Goal: Task Accomplishment & Management: Manage account settings

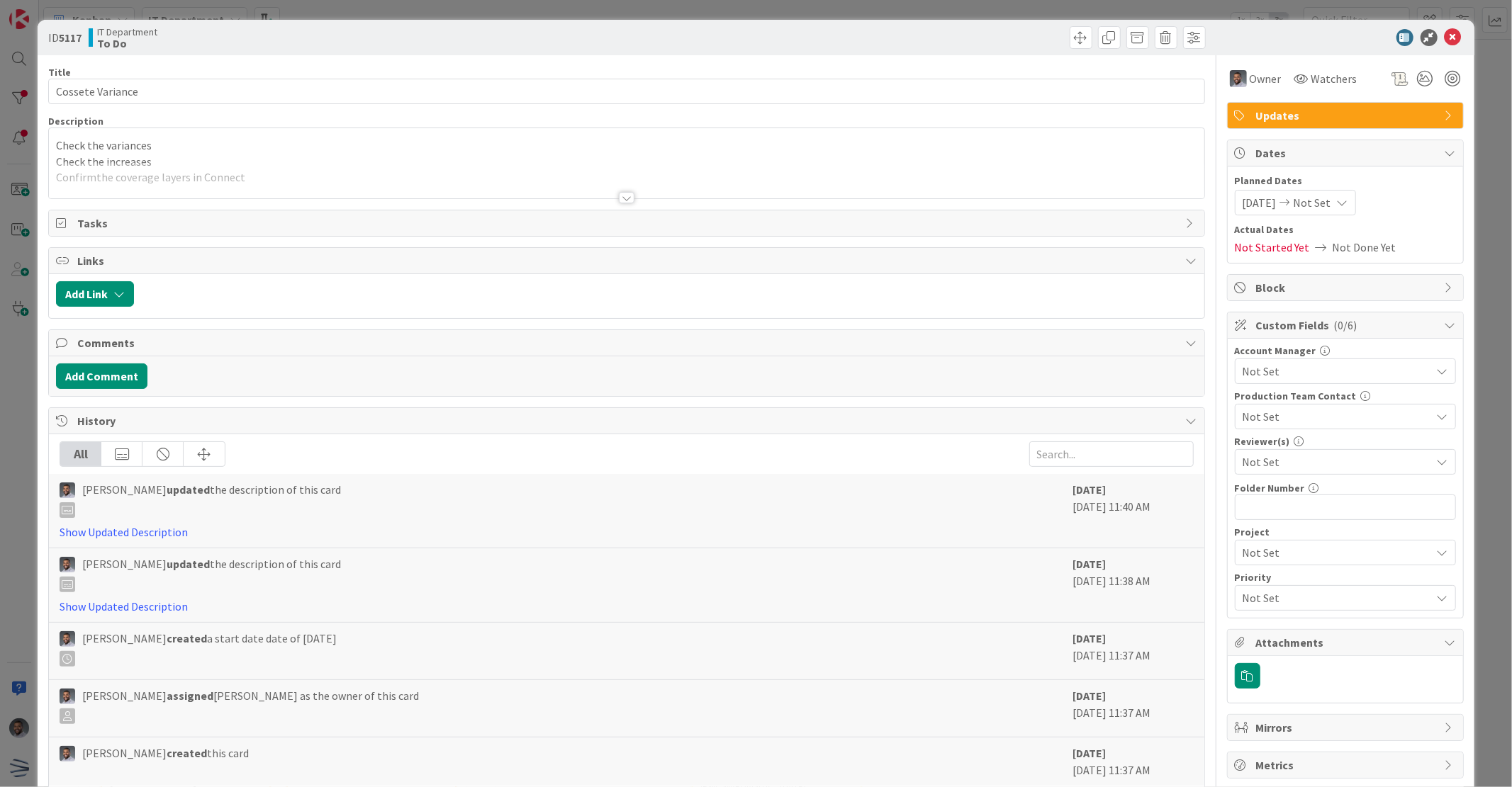
click at [893, 179] on div at bounding box center [626, 180] width 1155 height 36
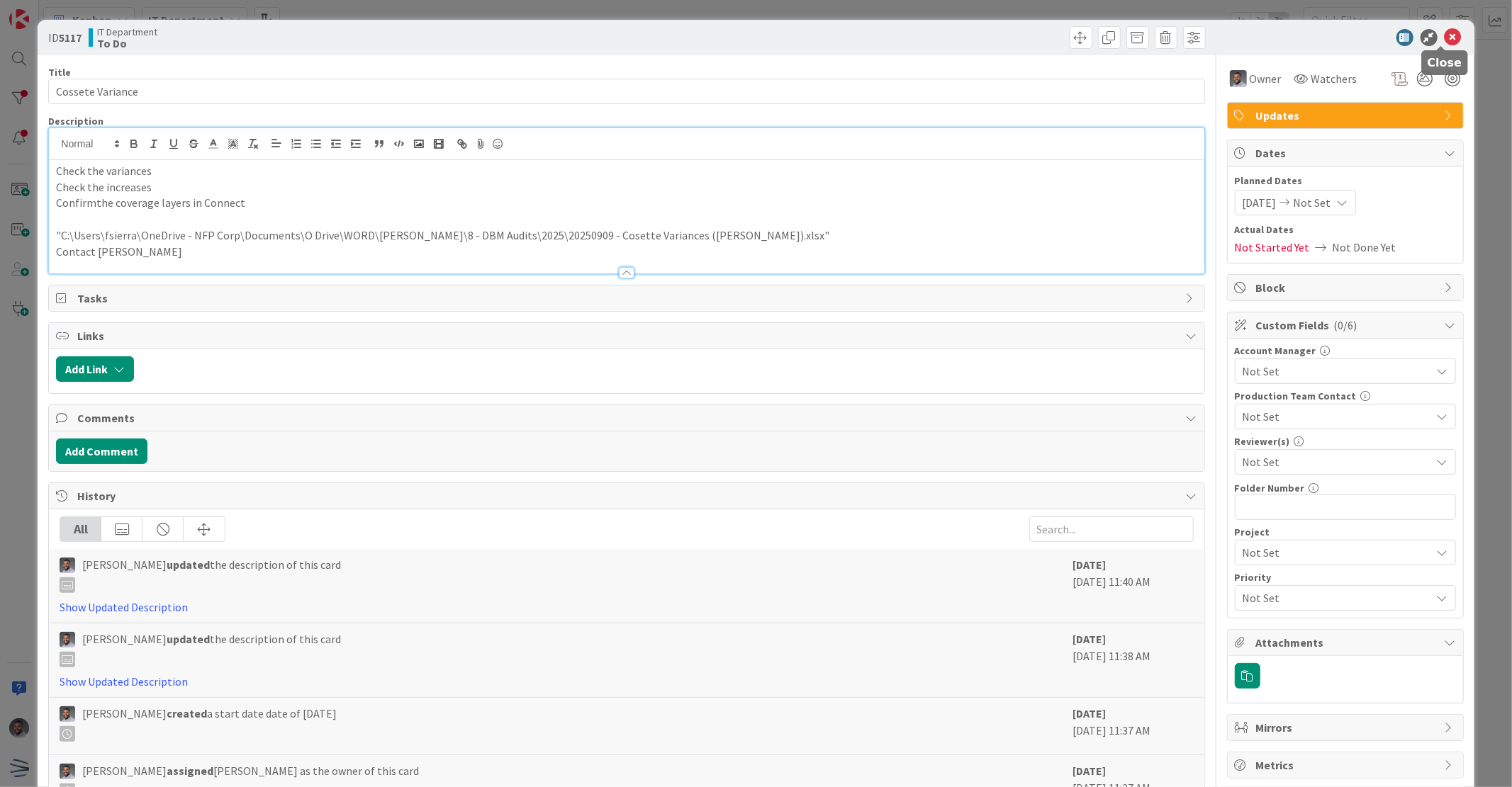
click at [1444, 41] on icon at bounding box center [1453, 38] width 17 height 17
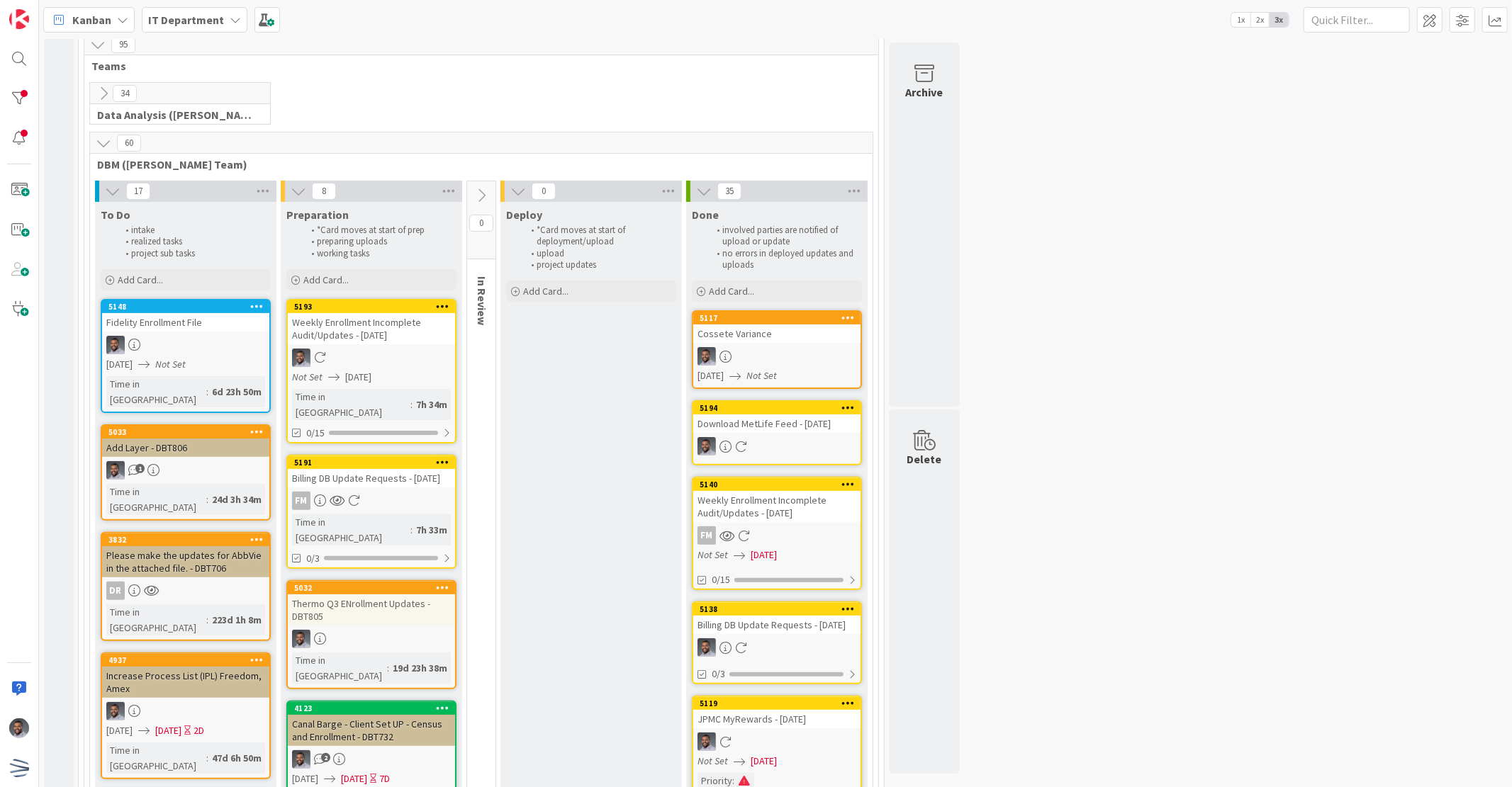
scroll to position [314, 0]
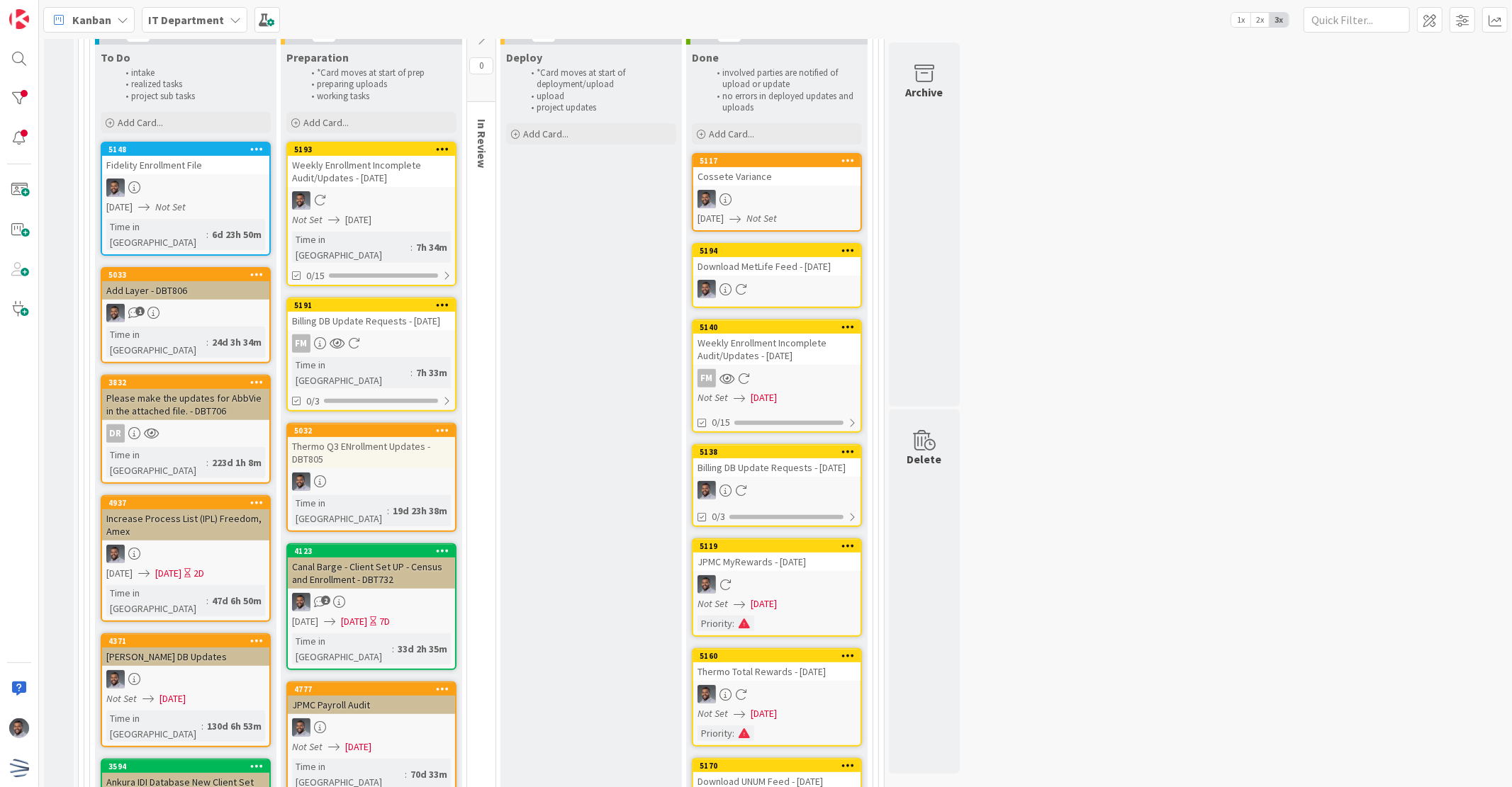
click at [364, 449] on link "5032 Thermo Q3 ENrollment Updates - DBT805 Time in Column : 19d 23h 38m" at bounding box center [371, 477] width 170 height 109
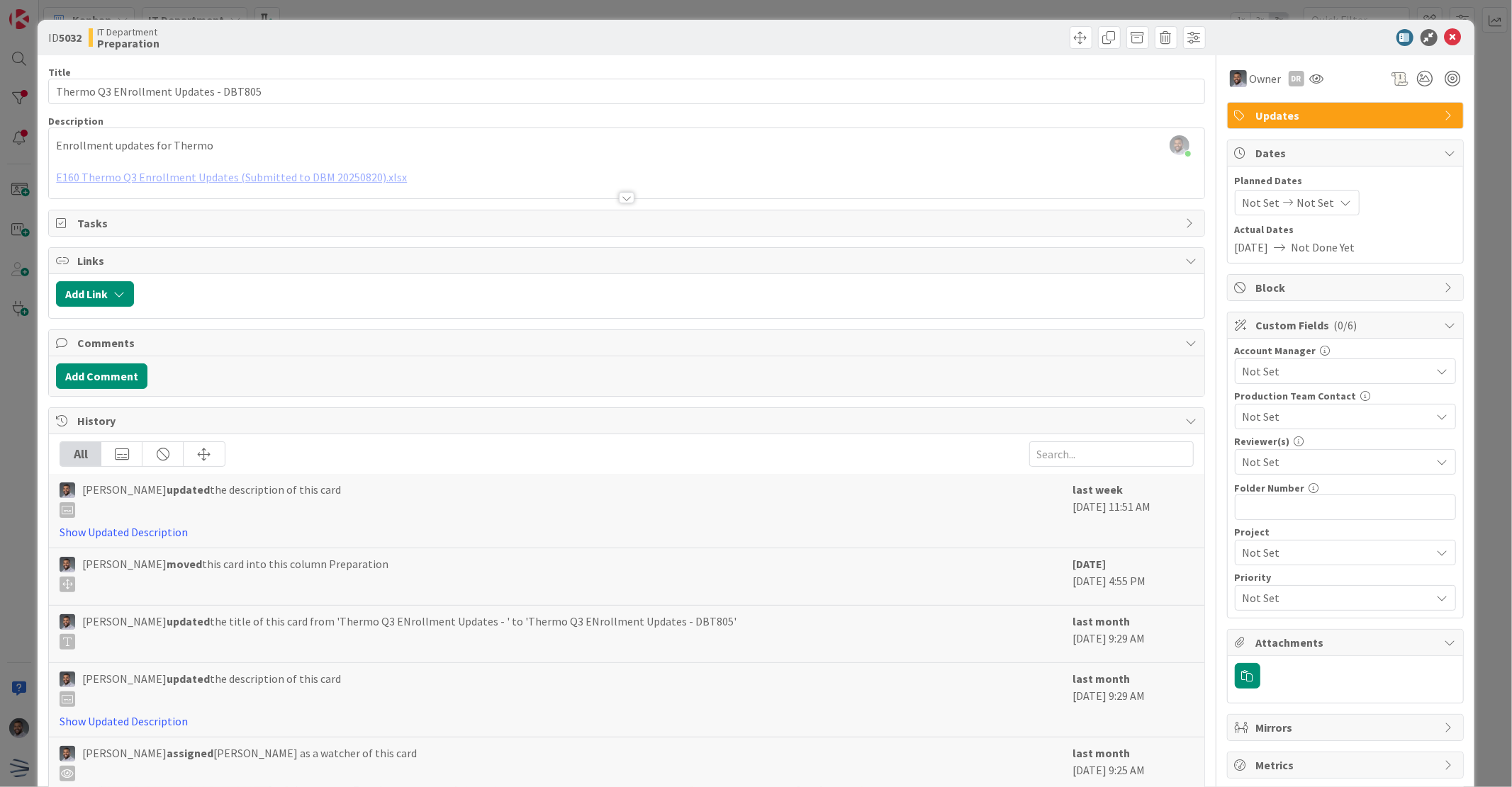
click at [625, 196] on div at bounding box center [627, 198] width 16 height 12
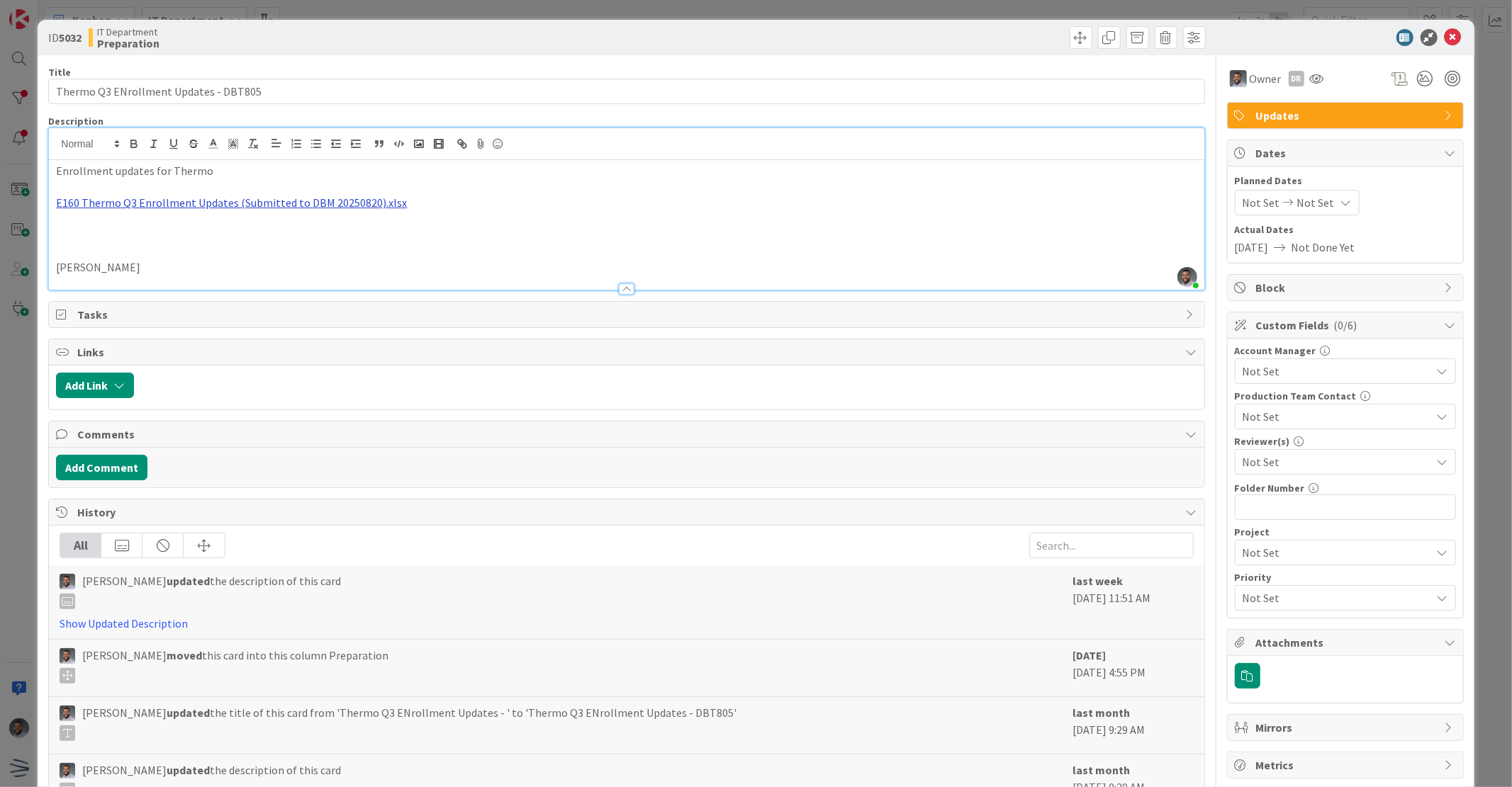
click at [275, 200] on link "E160 Thermo Q3 Enrollment Updates (Submitted to DBM 20250820).xlsx" at bounding box center [232, 203] width 351 height 15
click at [238, 227] on link "[URL][DOMAIN_NAME]" at bounding box center [189, 231] width 97 height 18
click at [1444, 41] on icon at bounding box center [1453, 38] width 17 height 17
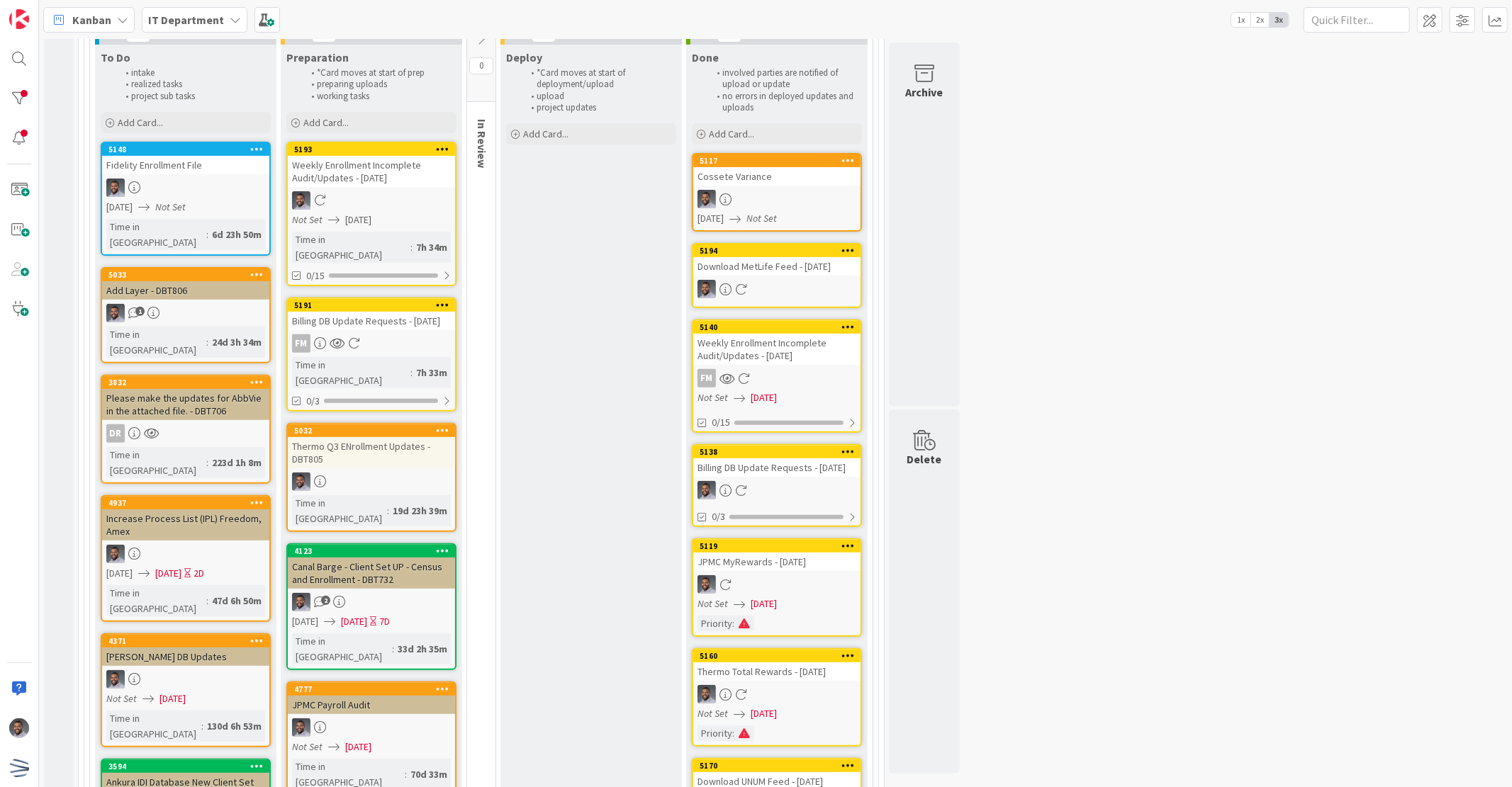
scroll to position [157, 0]
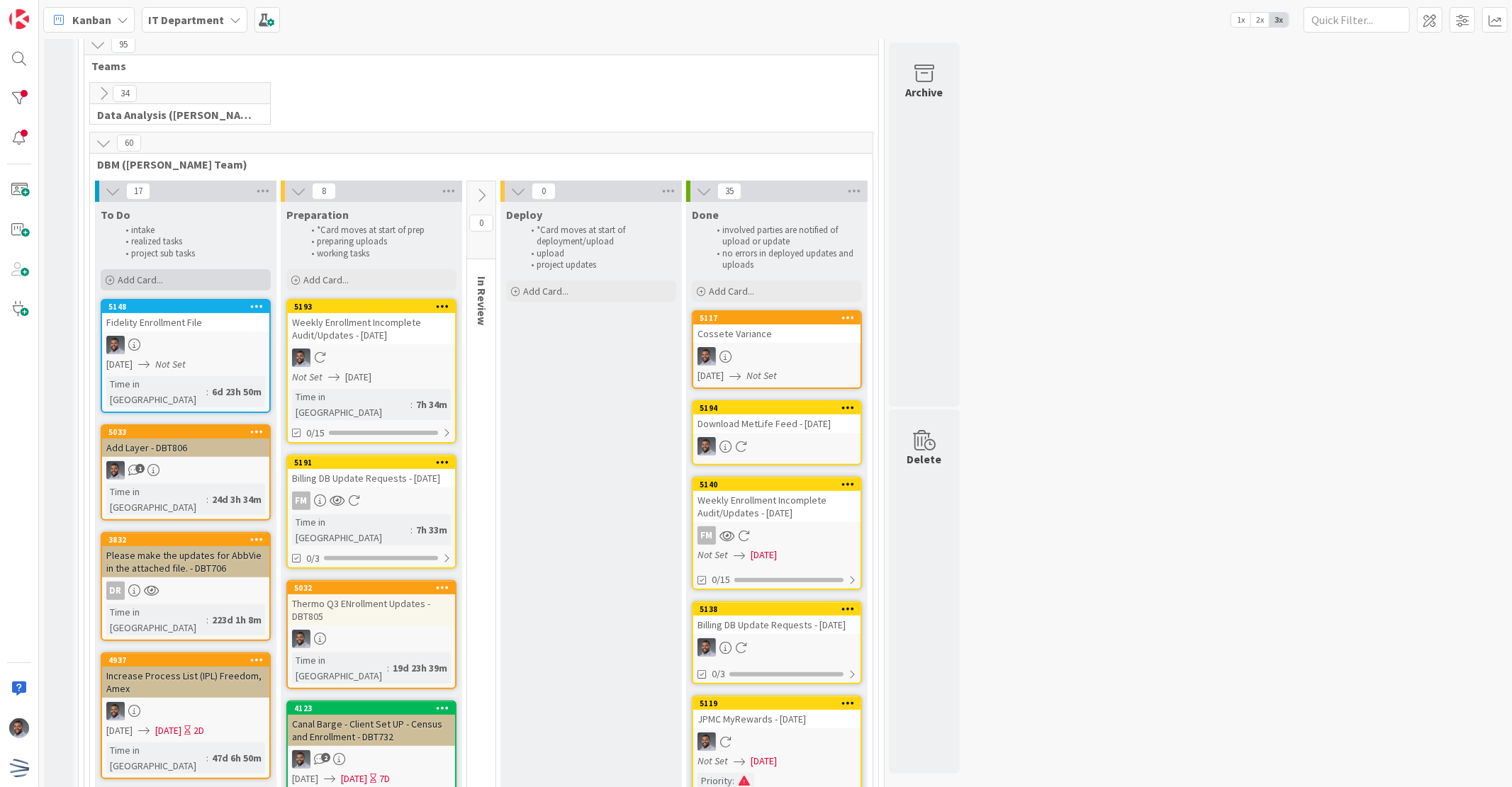
click at [159, 285] on span "Add Card..." at bounding box center [140, 279] width 46 height 13
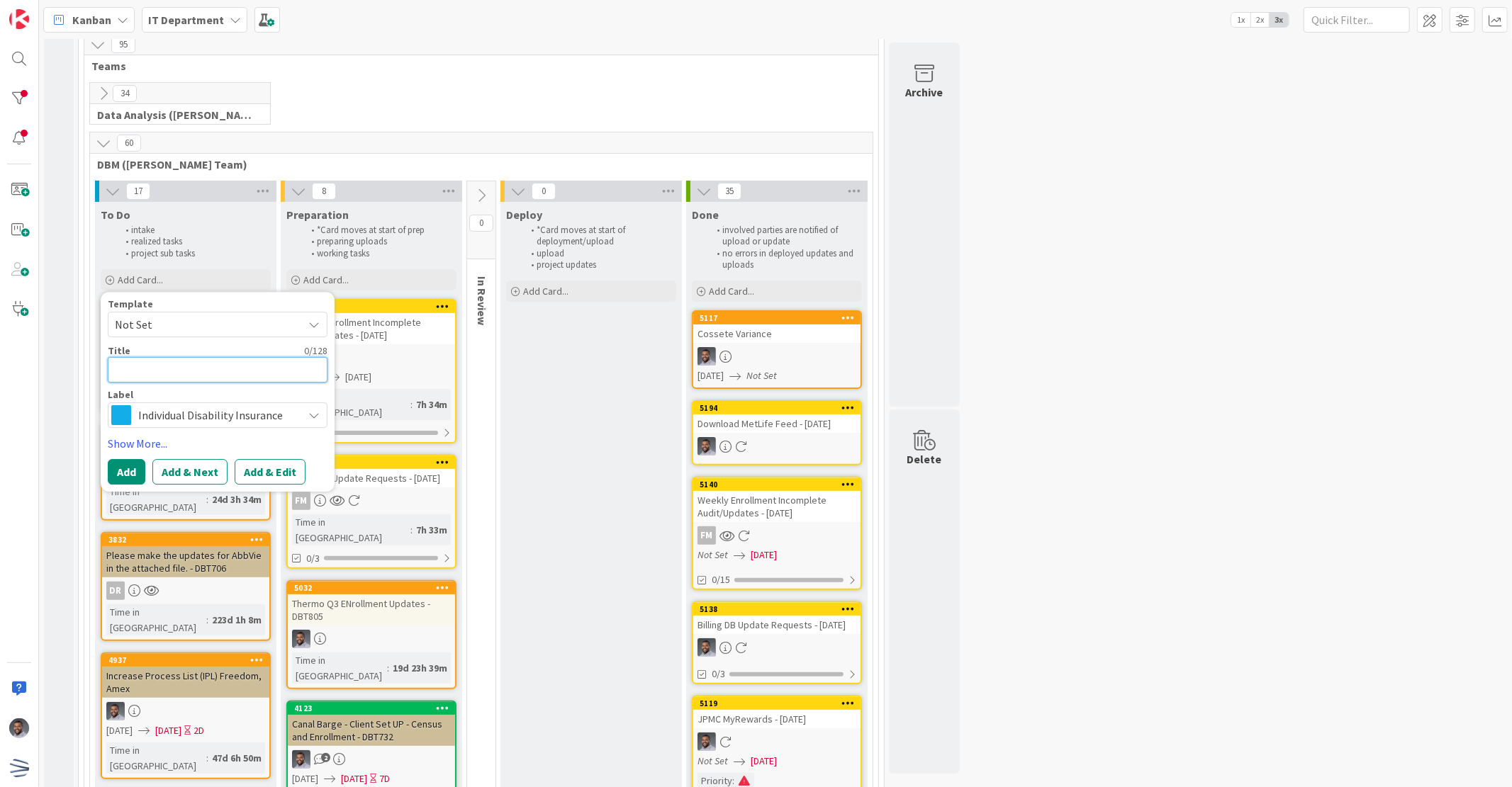
click at [235, 371] on textarea at bounding box center [217, 370] width 219 height 25
paste textarea "AbbVie Age Changes"
type textarea "x"
type textarea "AbbVie Age Changes"
type textarea "x"
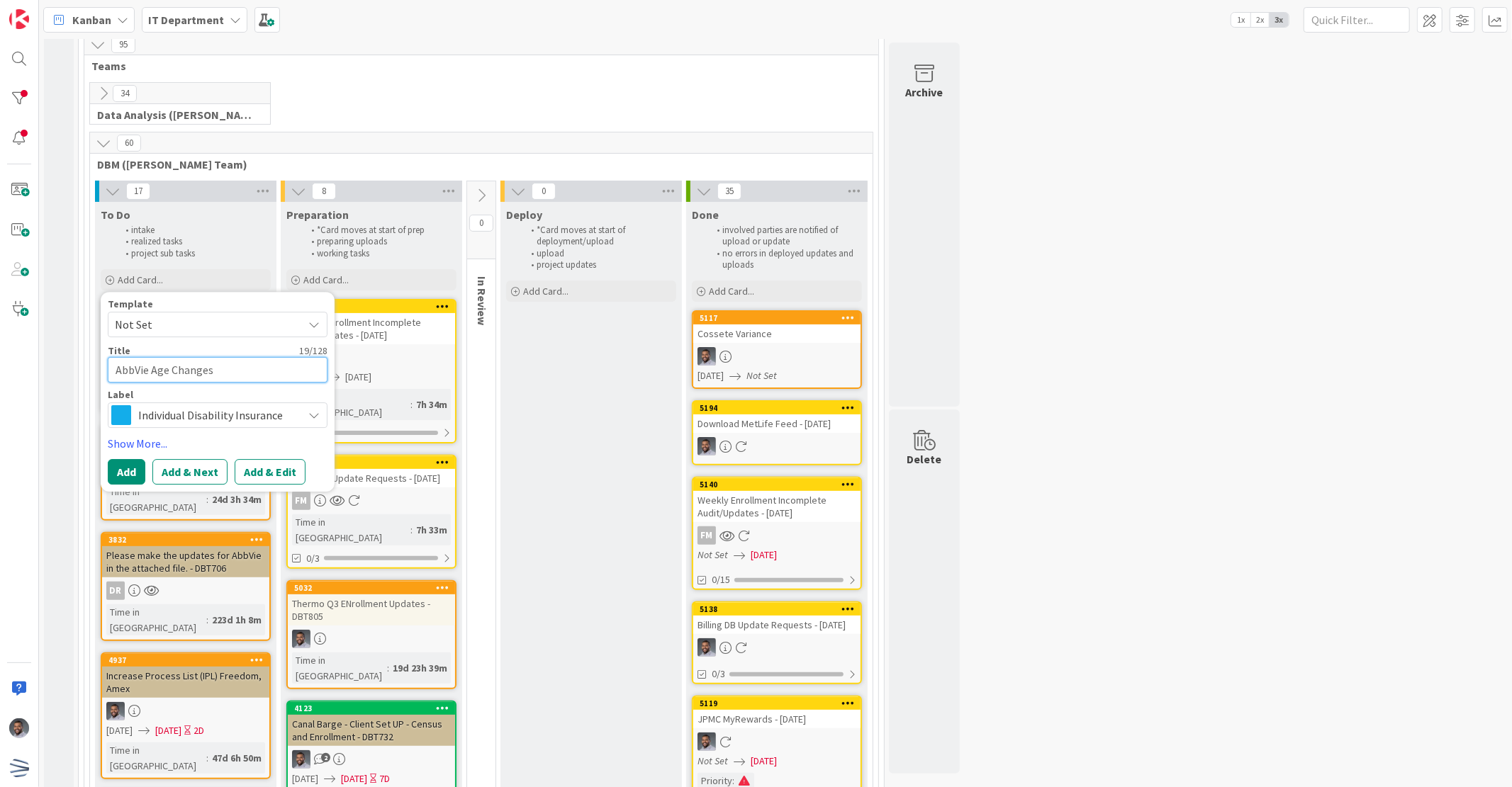
type textarea "AbbVie Age Changes"
click at [285, 372] on textarea "AbbVie Age Changes" at bounding box center [217, 370] width 219 height 25
type textarea "x"
type textarea "AbbVie Age Changes -"
type textarea "x"
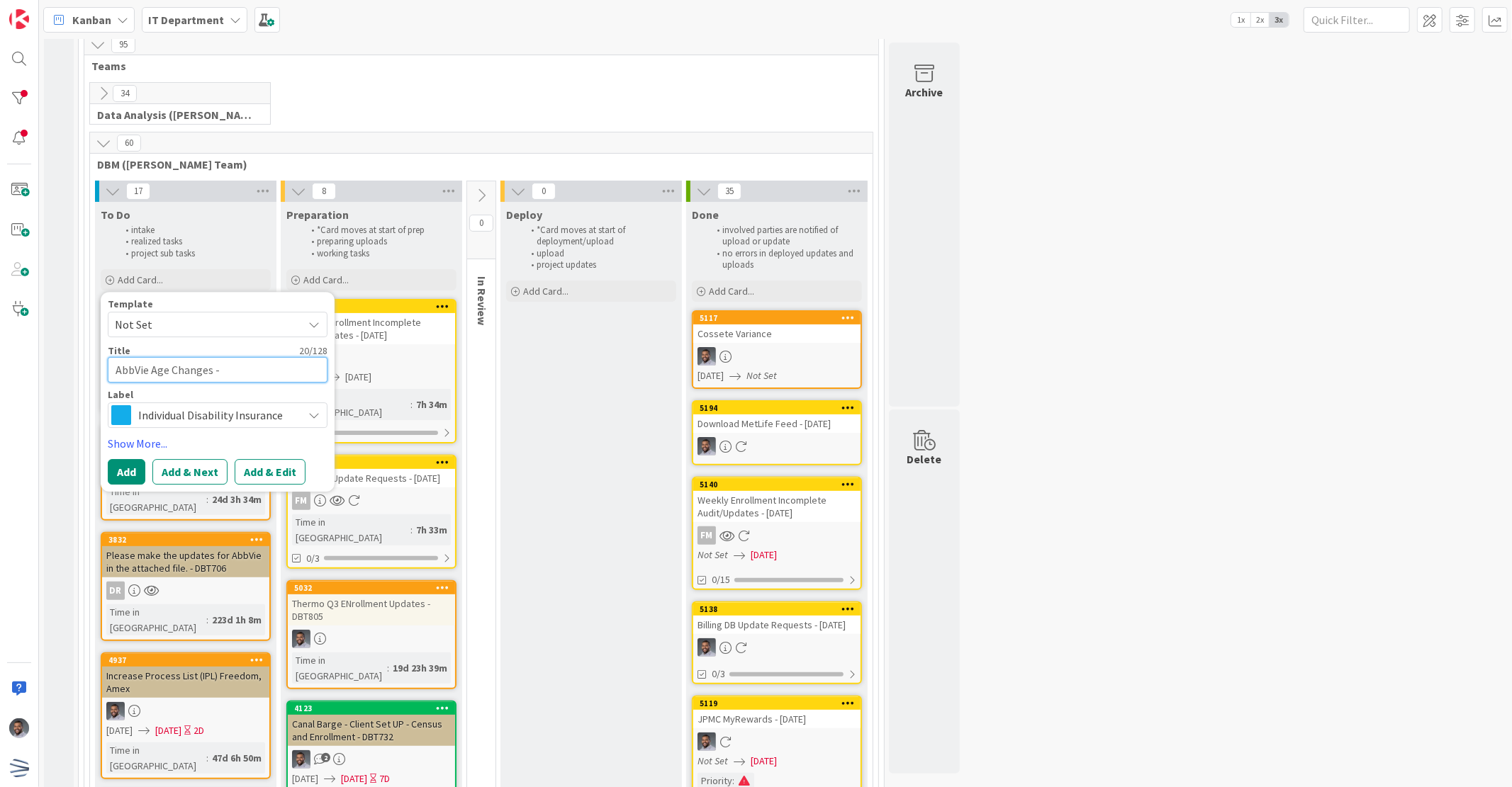
type textarea "AbbVie Age Changes -"
paste textarea "DBT818"
type textarea "x"
type textarea "AbbVie Age Changes - DBT818"
click at [315, 416] on icon at bounding box center [314, 415] width 12 height 12
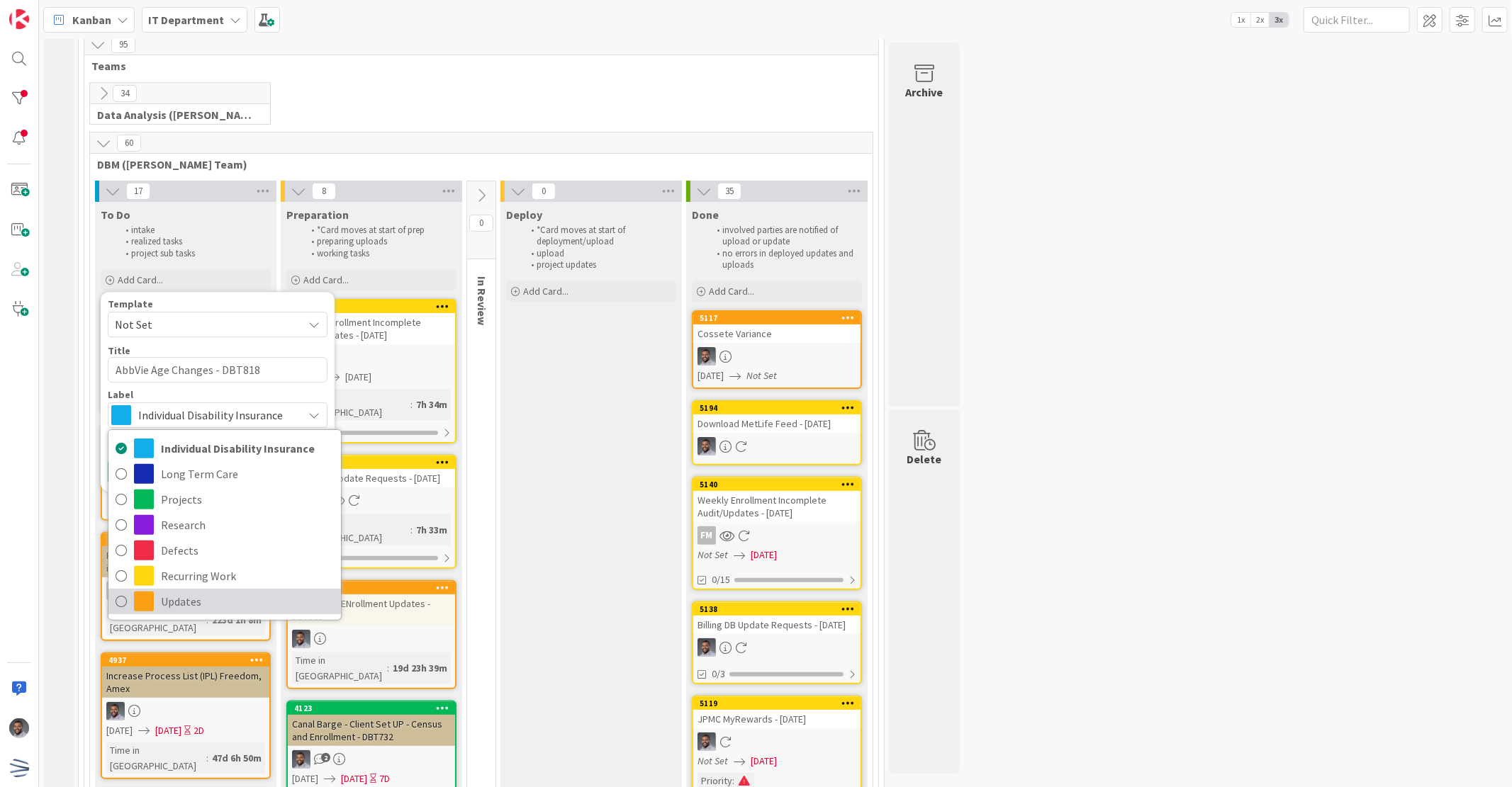
click at [246, 592] on span "Updates" at bounding box center [247, 602] width 173 height 21
type textarea "x"
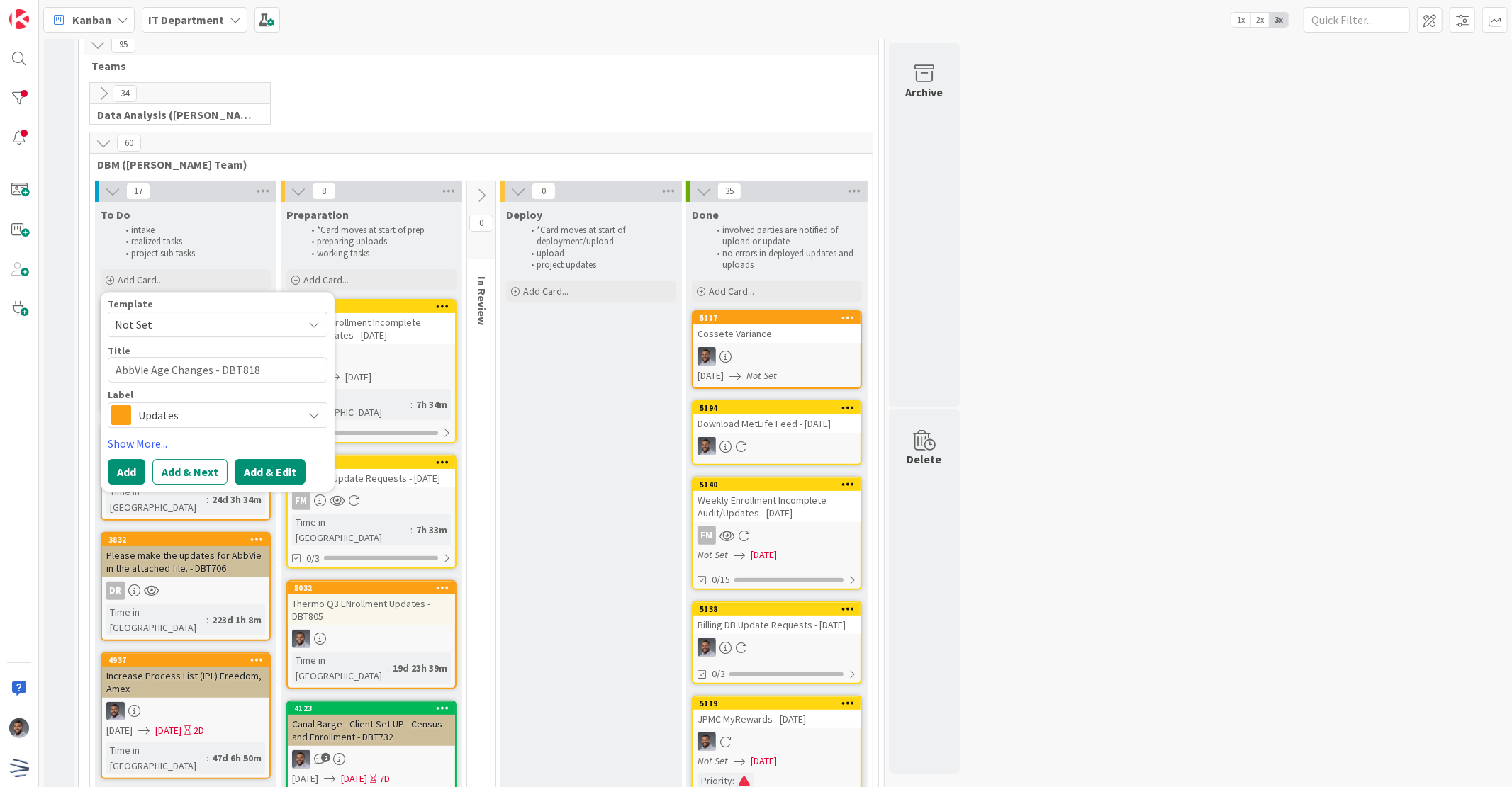
click at [248, 477] on button "Add & Edit" at bounding box center [270, 472] width 71 height 25
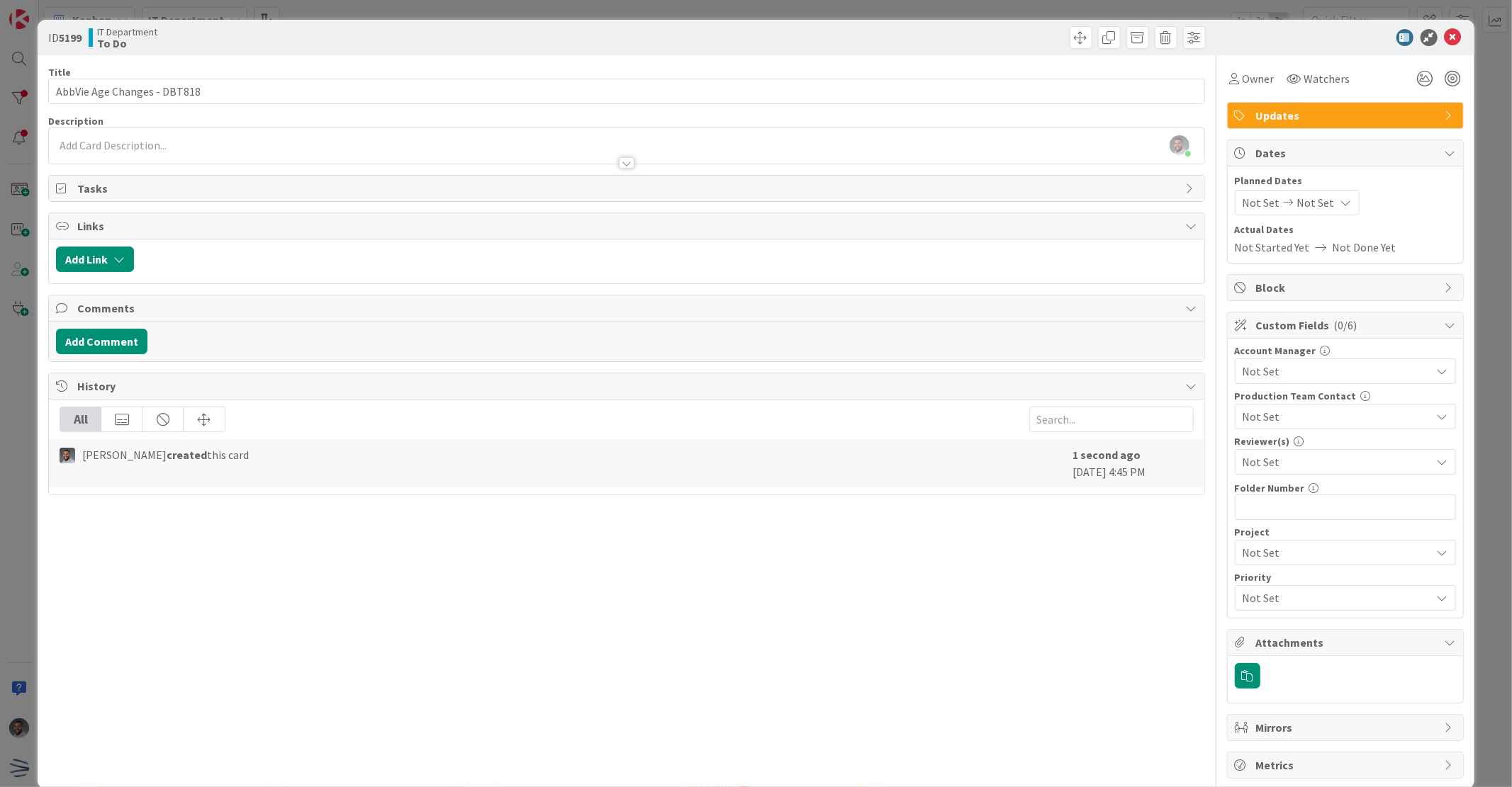
click at [374, 146] on div "[PERSON_NAME] just joined" at bounding box center [626, 146] width 1155 height 36
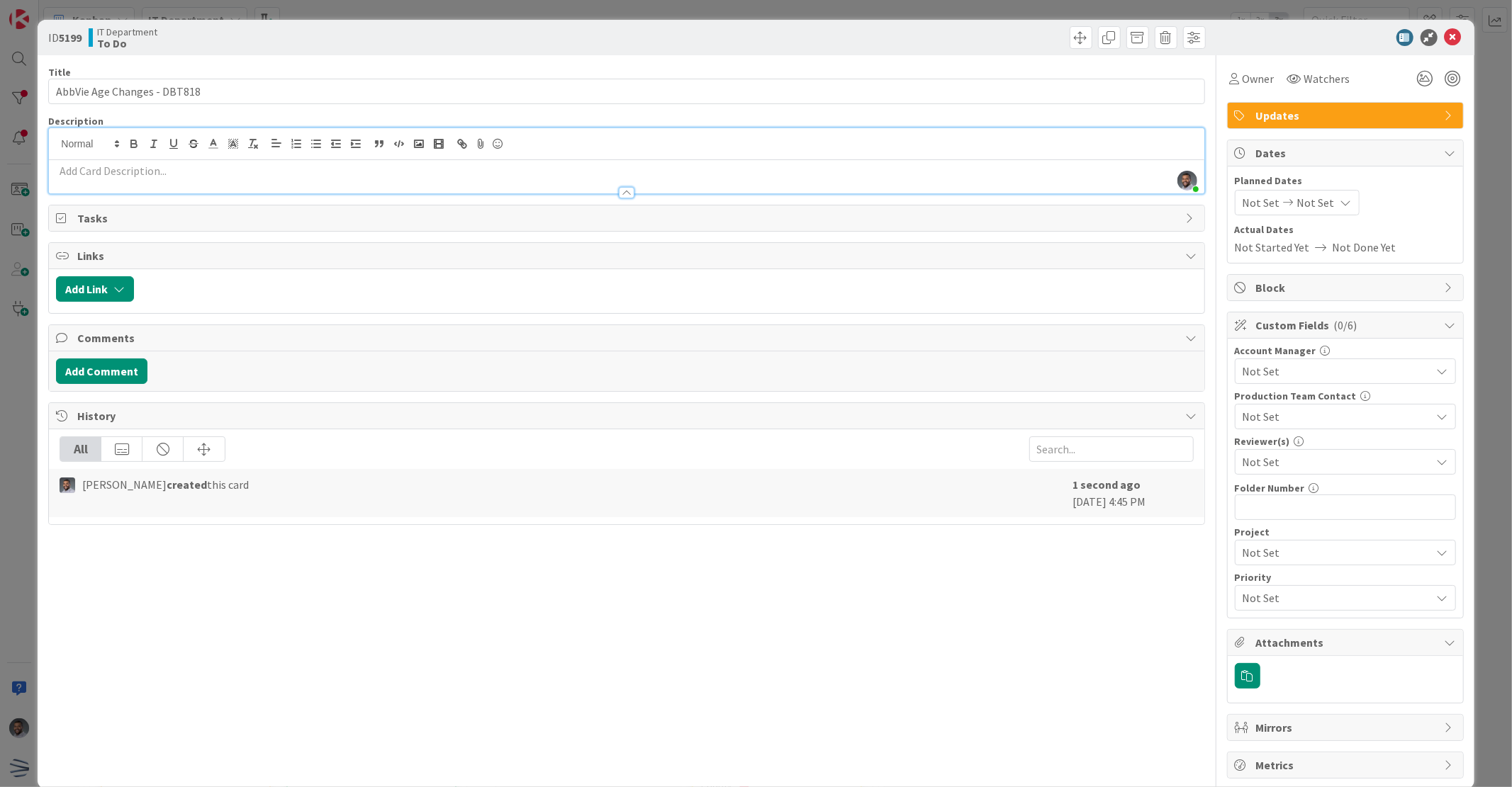
click at [416, 171] on p at bounding box center [626, 171] width 1140 height 16
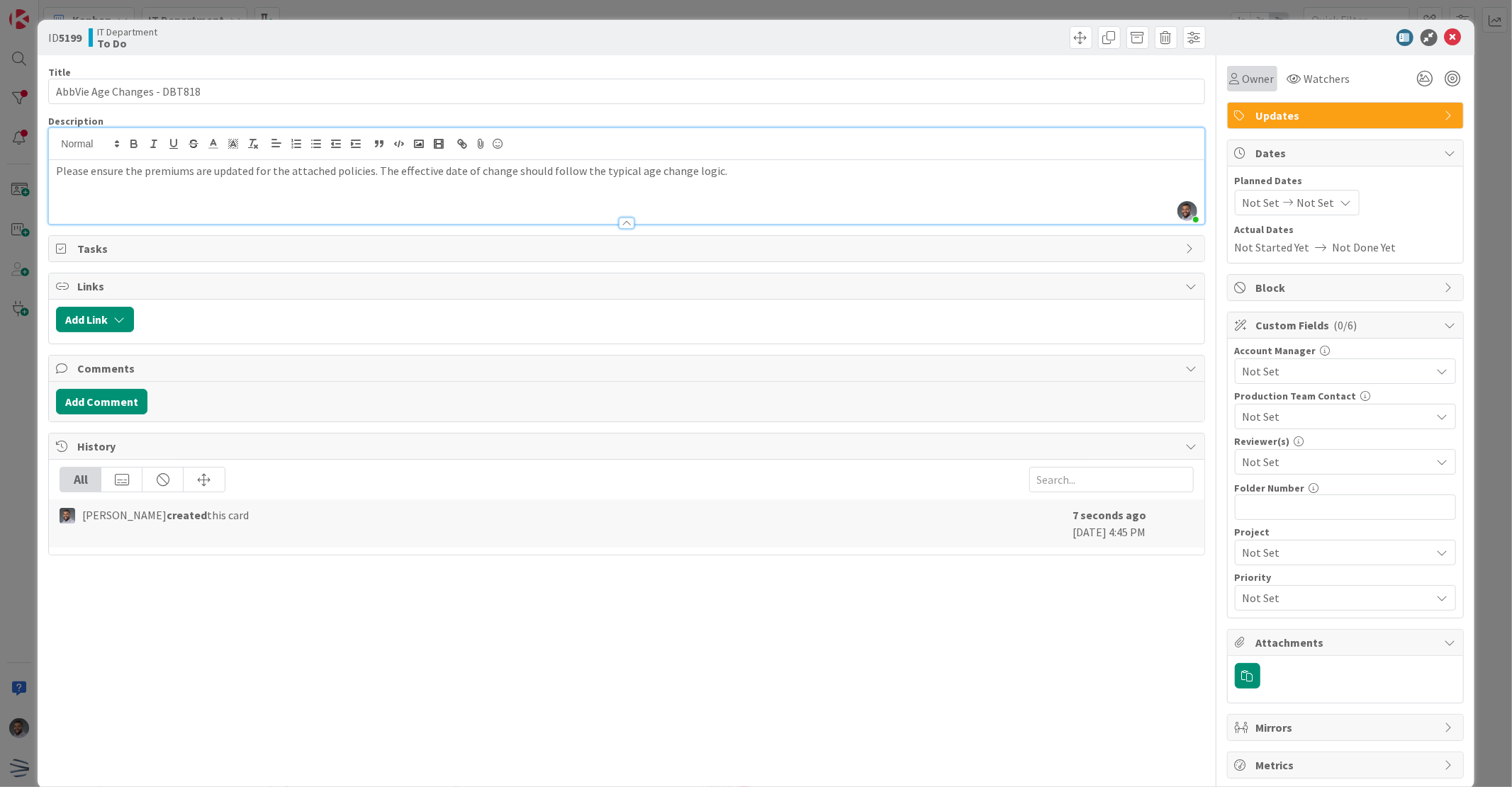
click at [1258, 75] on span "Owner" at bounding box center [1258, 79] width 32 height 17
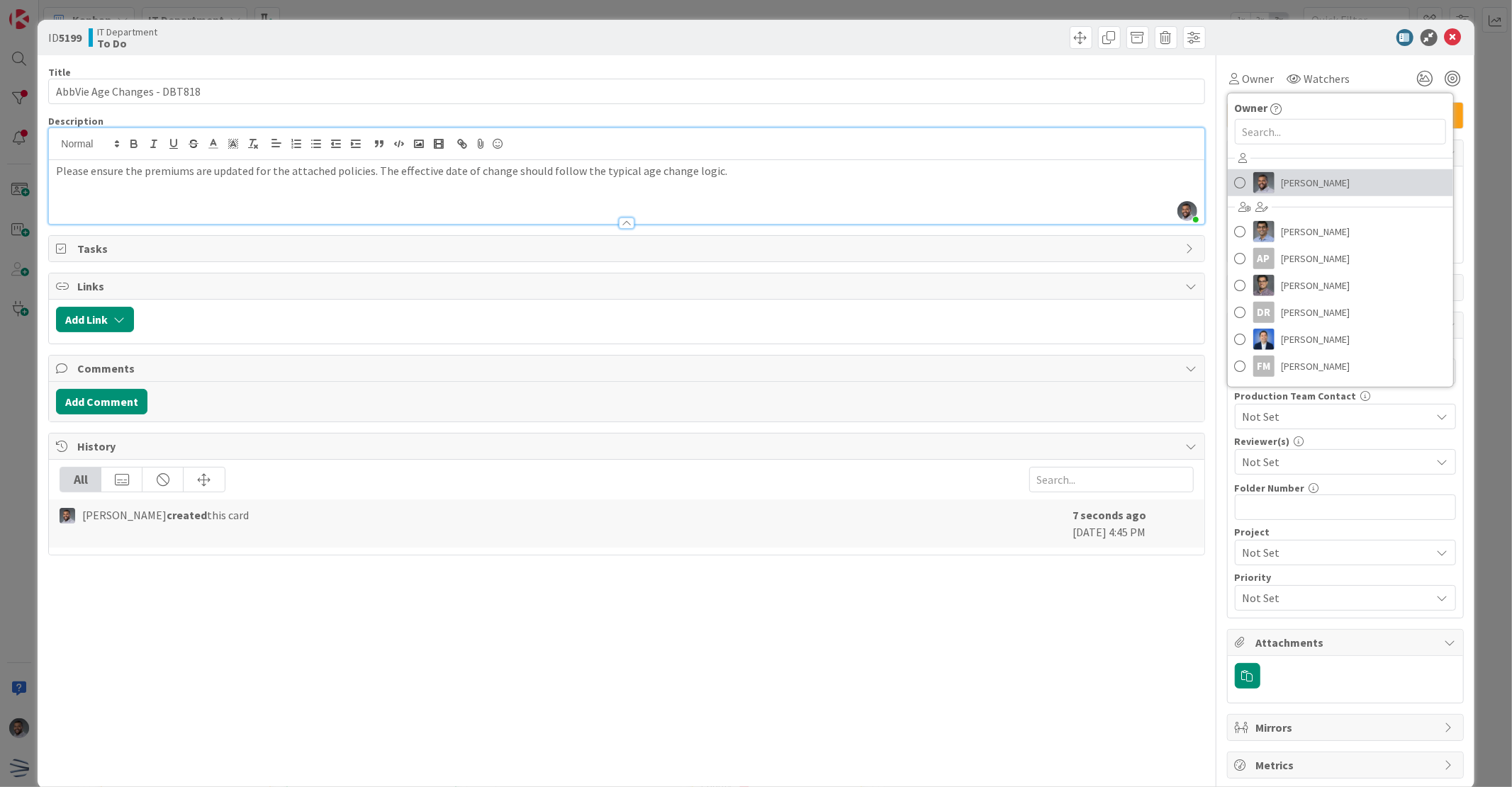
click at [1285, 181] on span "[PERSON_NAME]" at bounding box center [1315, 182] width 69 height 21
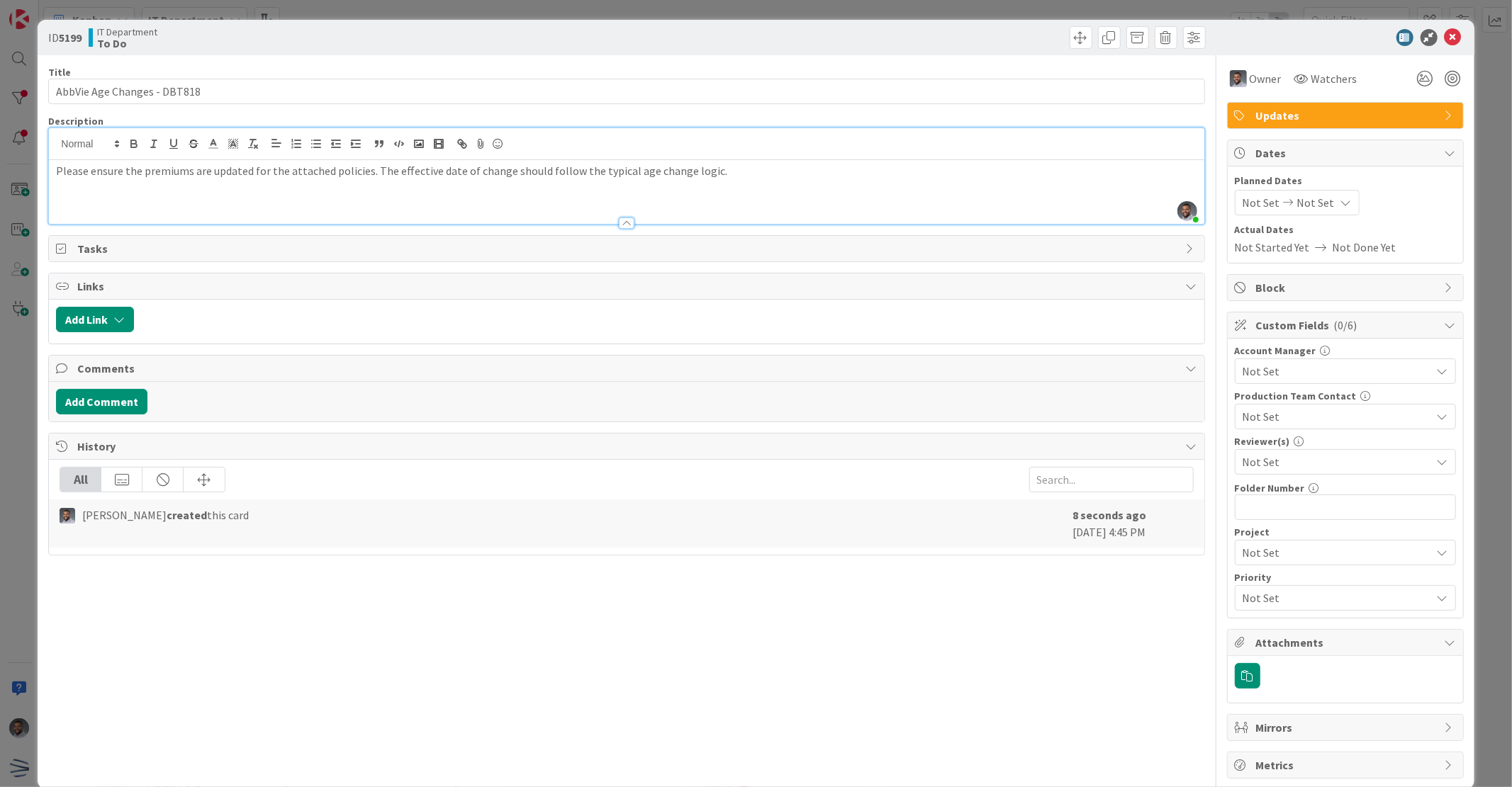
click at [1314, 206] on span "Not Set" at bounding box center [1316, 203] width 38 height 17
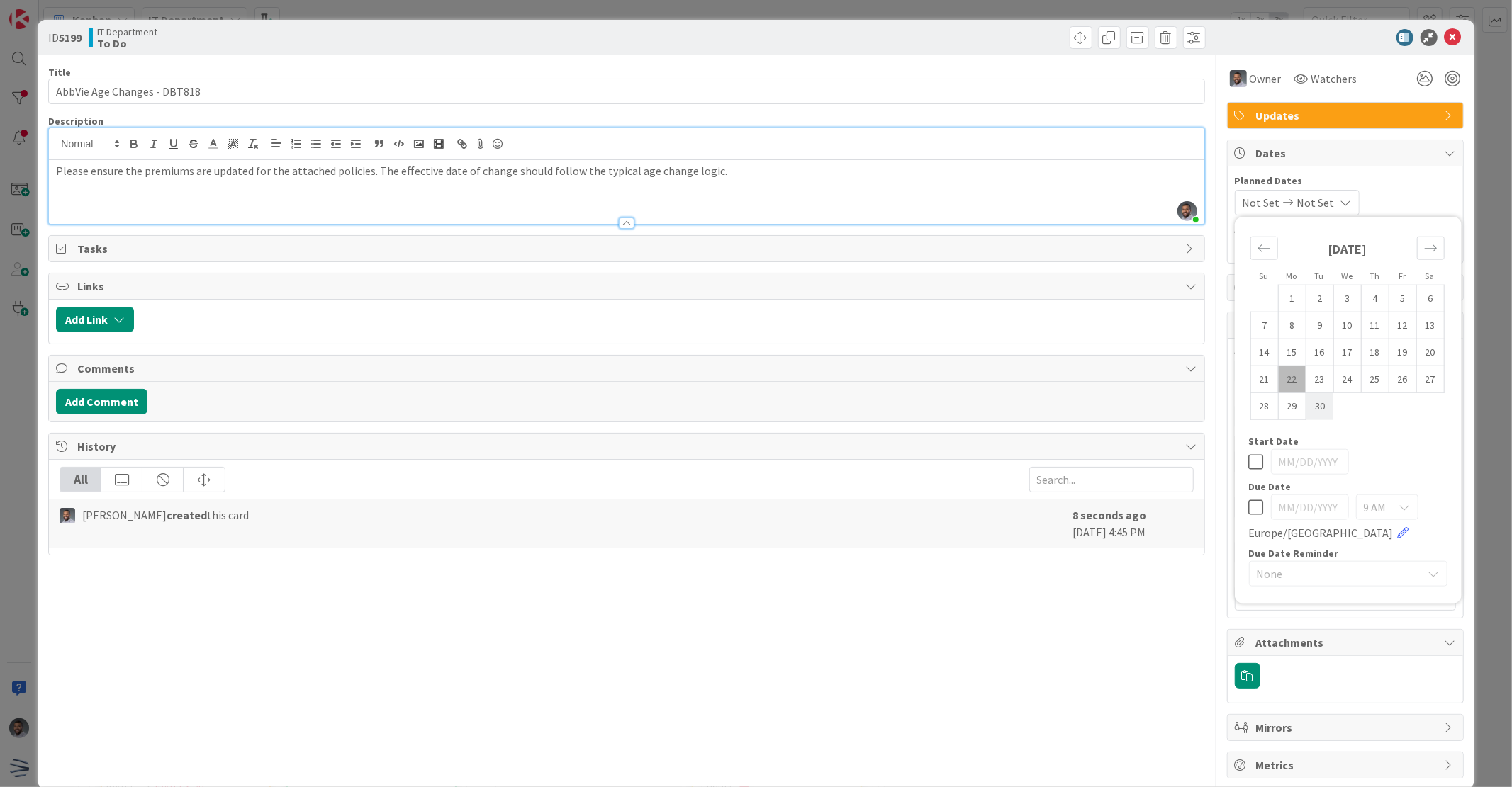
click at [1318, 407] on td "30" at bounding box center [1319, 407] width 27 height 27
type input "[DATE]"
click at [1309, 414] on td "30" at bounding box center [1319, 407] width 27 height 27
type input "[DATE]"
click at [1273, 204] on span "[DATE]" at bounding box center [1259, 203] width 34 height 17
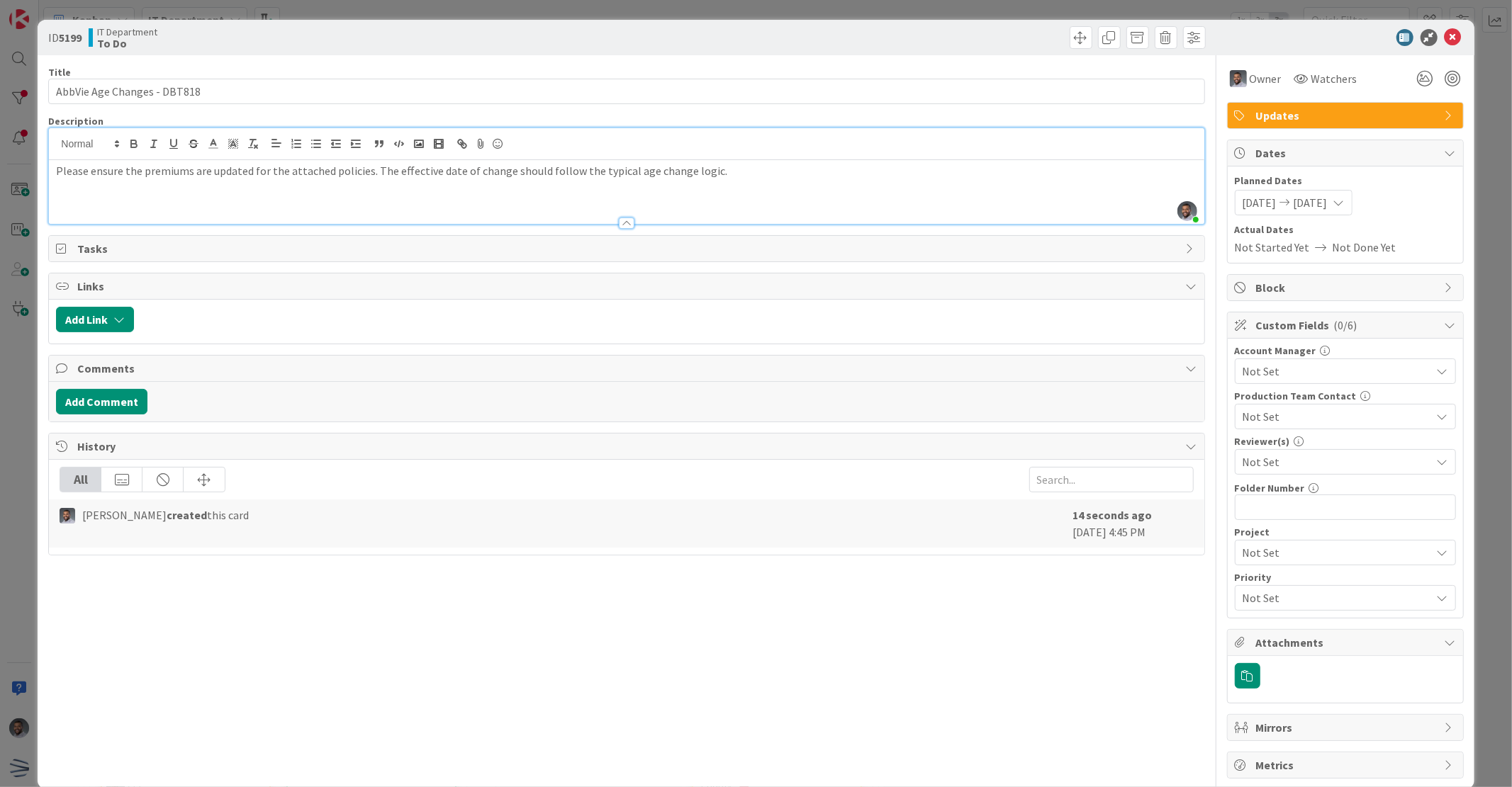
click at [1255, 206] on span "[DATE]" at bounding box center [1259, 203] width 34 height 17
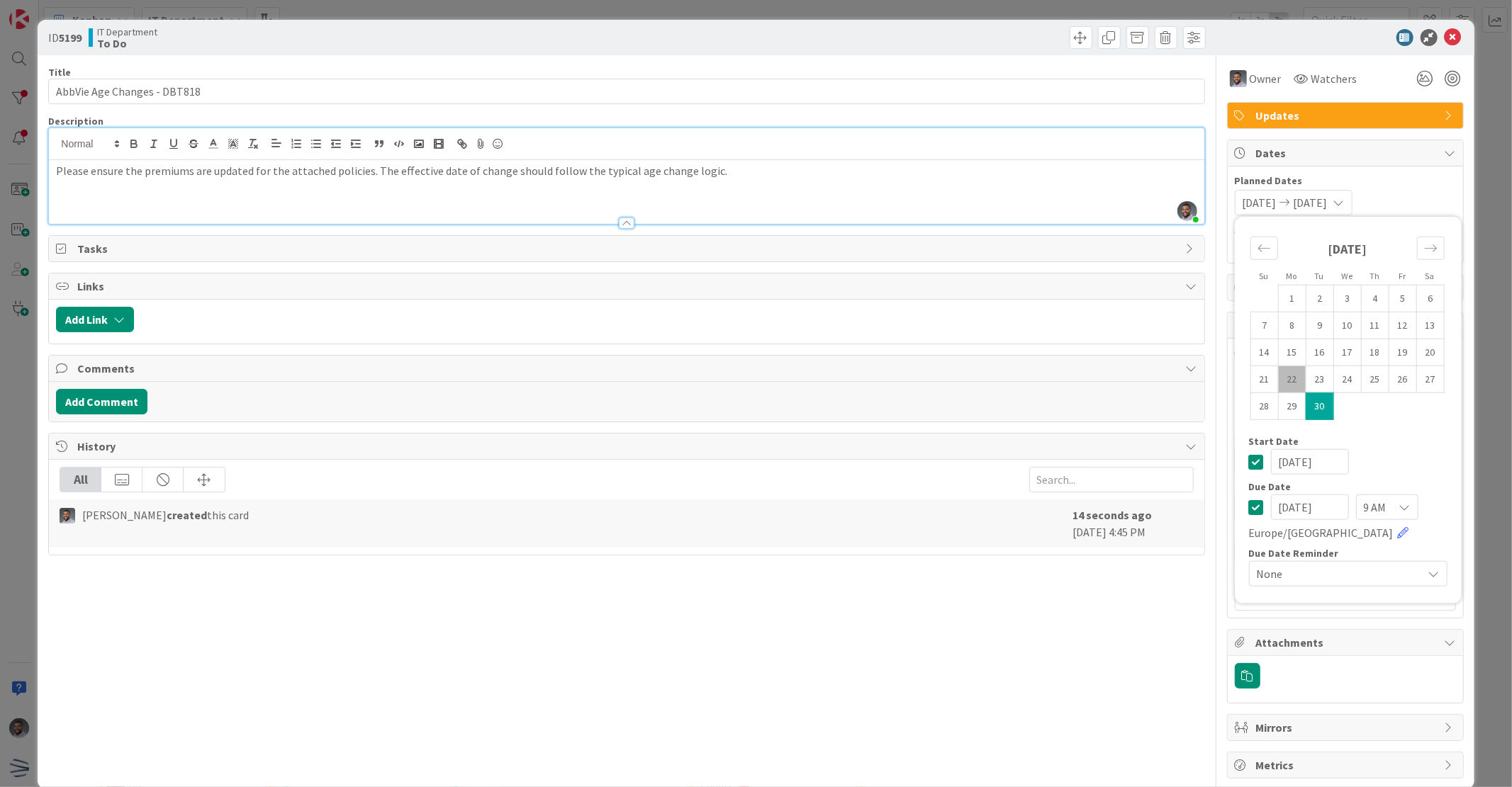
click at [1242, 194] on span "[DATE]" at bounding box center [1259, 203] width 34 height 17
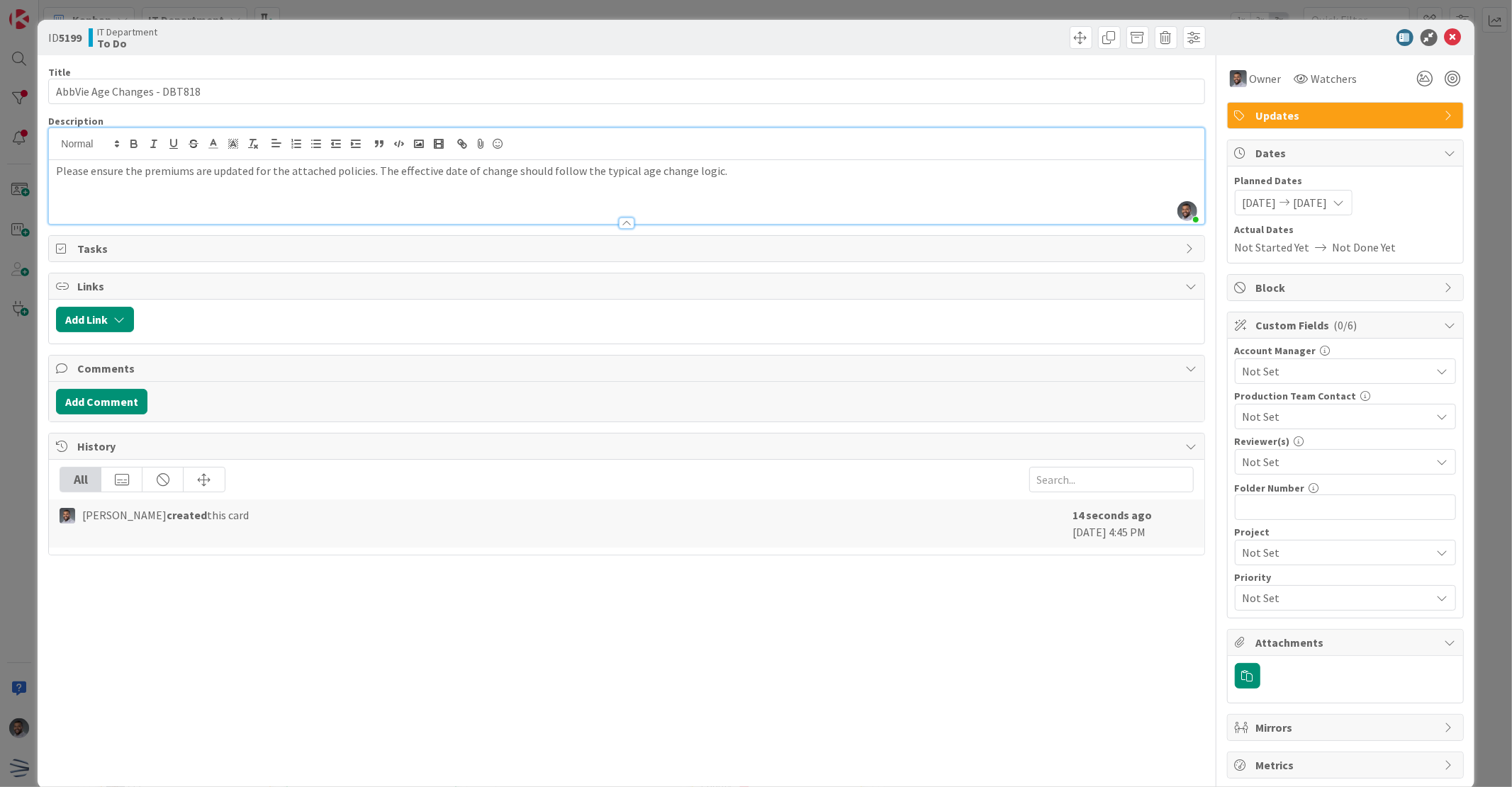
click at [1271, 187] on span "Planned Dates" at bounding box center [1345, 180] width 221 height 15
click at [1268, 201] on span "[DATE]" at bounding box center [1259, 203] width 34 height 17
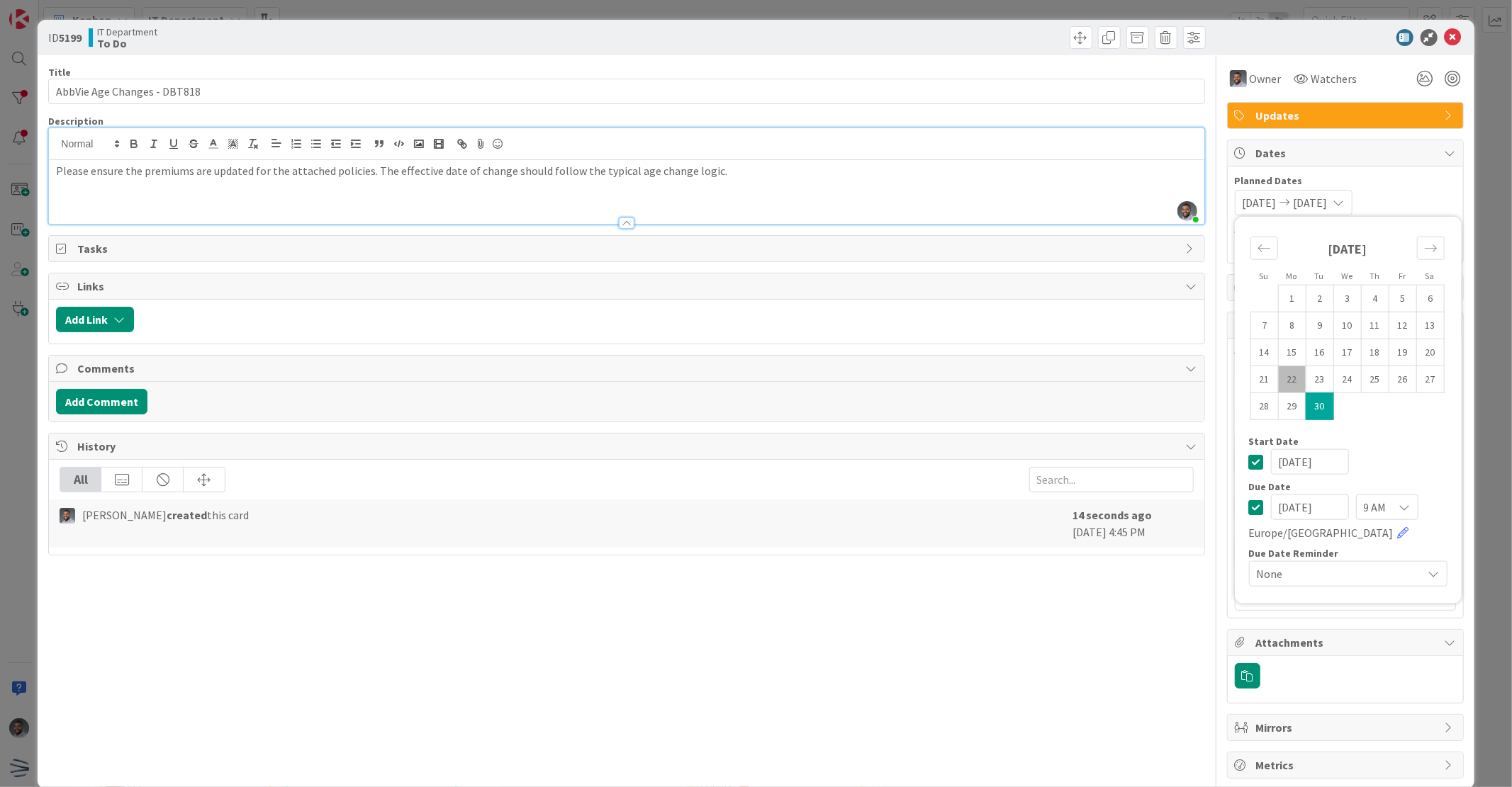
click at [1284, 371] on td "22" at bounding box center [1292, 379] width 27 height 27
type input "[DATE]"
click at [1394, 179] on span "Planned Dates" at bounding box center [1345, 180] width 221 height 15
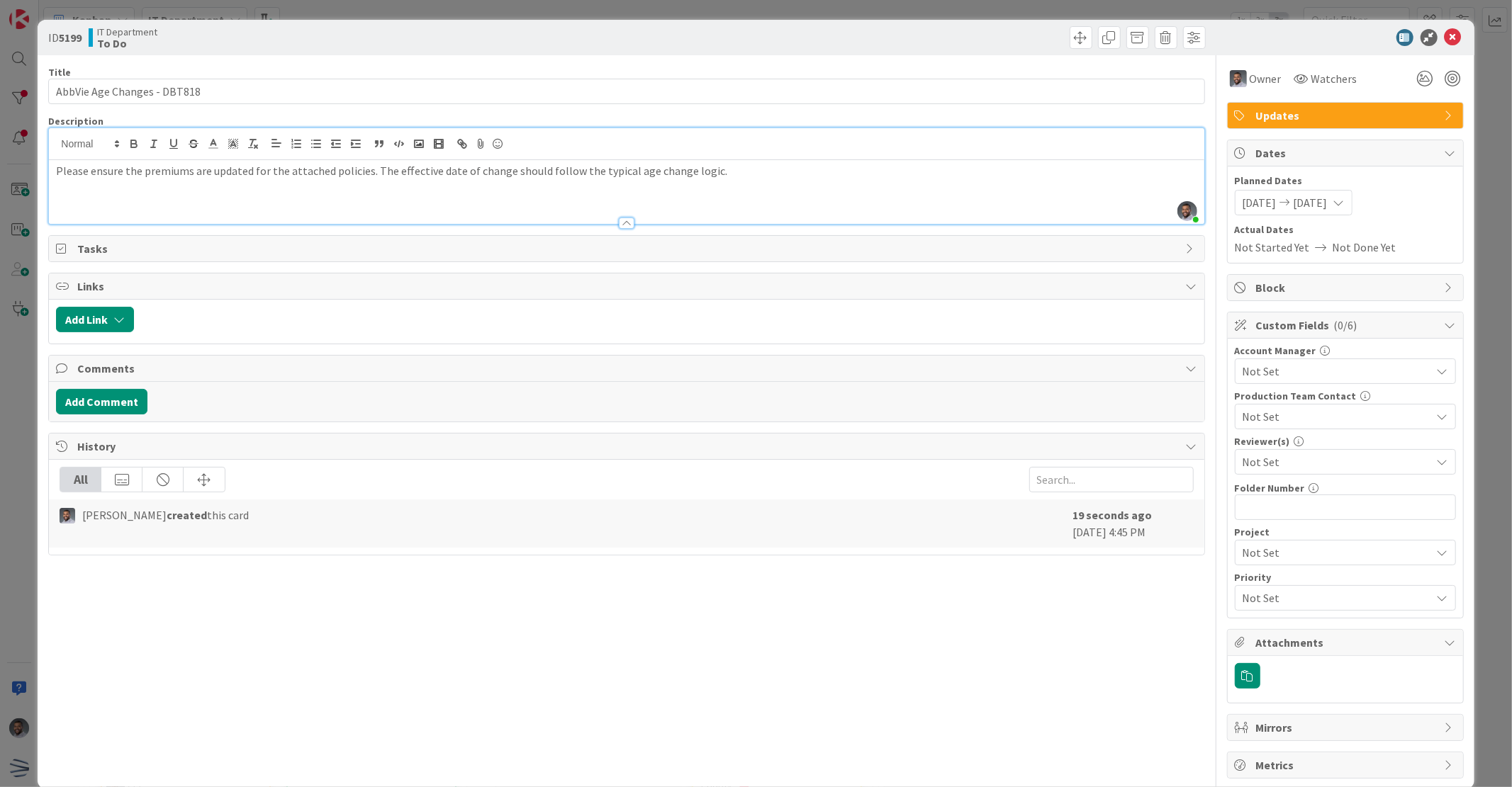
click at [551, 676] on div "Title 27 / 128 AbbVie Age Changes - DBT818 Description [PERSON_NAME] joined 3 m…" at bounding box center [626, 417] width 1156 height 724
drag, startPoint x: 652, startPoint y: 649, endPoint x: 645, endPoint y: 577, distance: 72.3
click at [652, 649] on div "Title 27 / 128 AbbVie Age Changes - DBT818 Description [PERSON_NAME] joined 4 m…" at bounding box center [626, 417] width 1156 height 724
click at [214, 219] on div at bounding box center [626, 215] width 1155 height 15
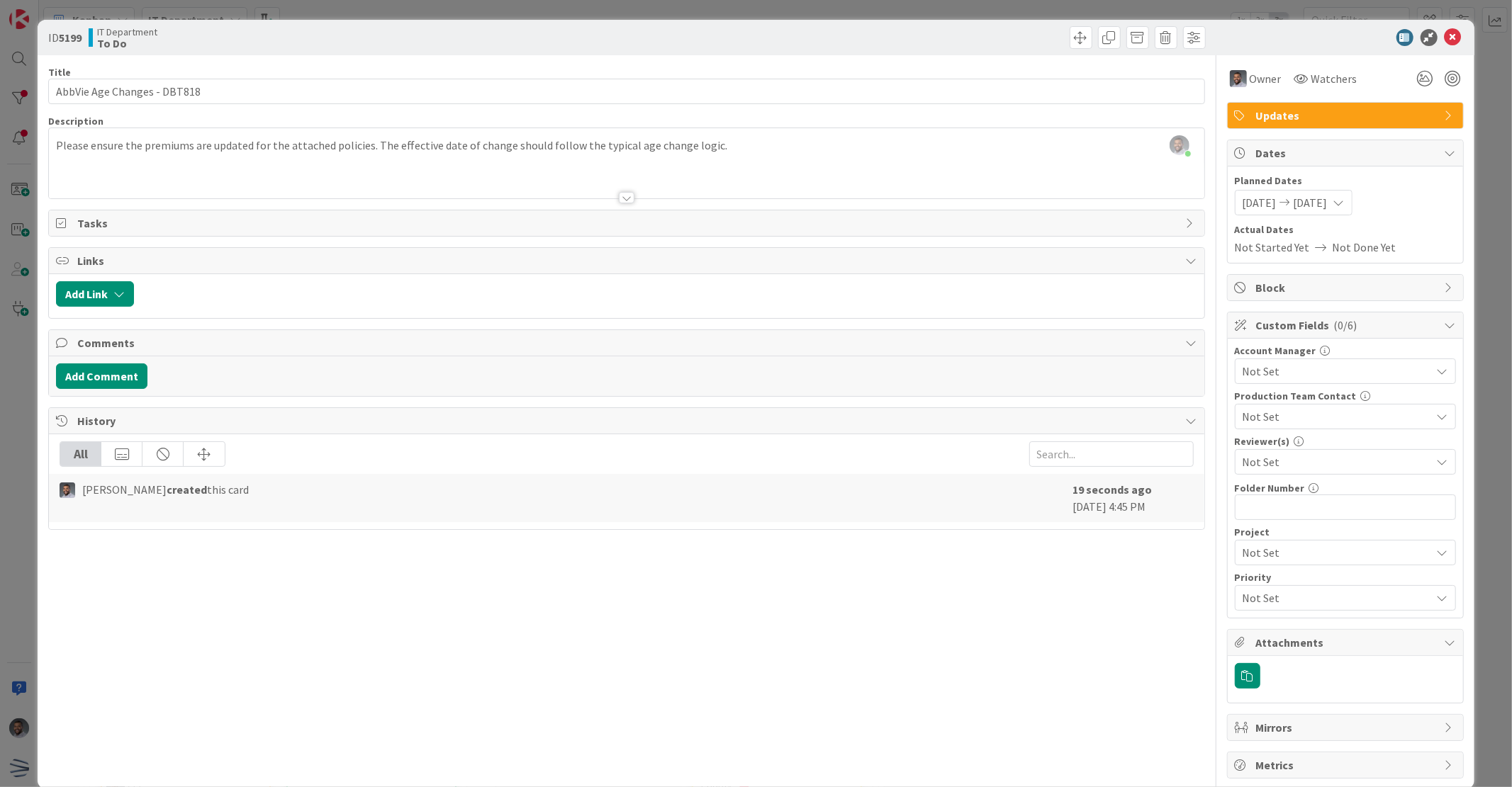
click at [196, 175] on div at bounding box center [626, 180] width 1155 height 36
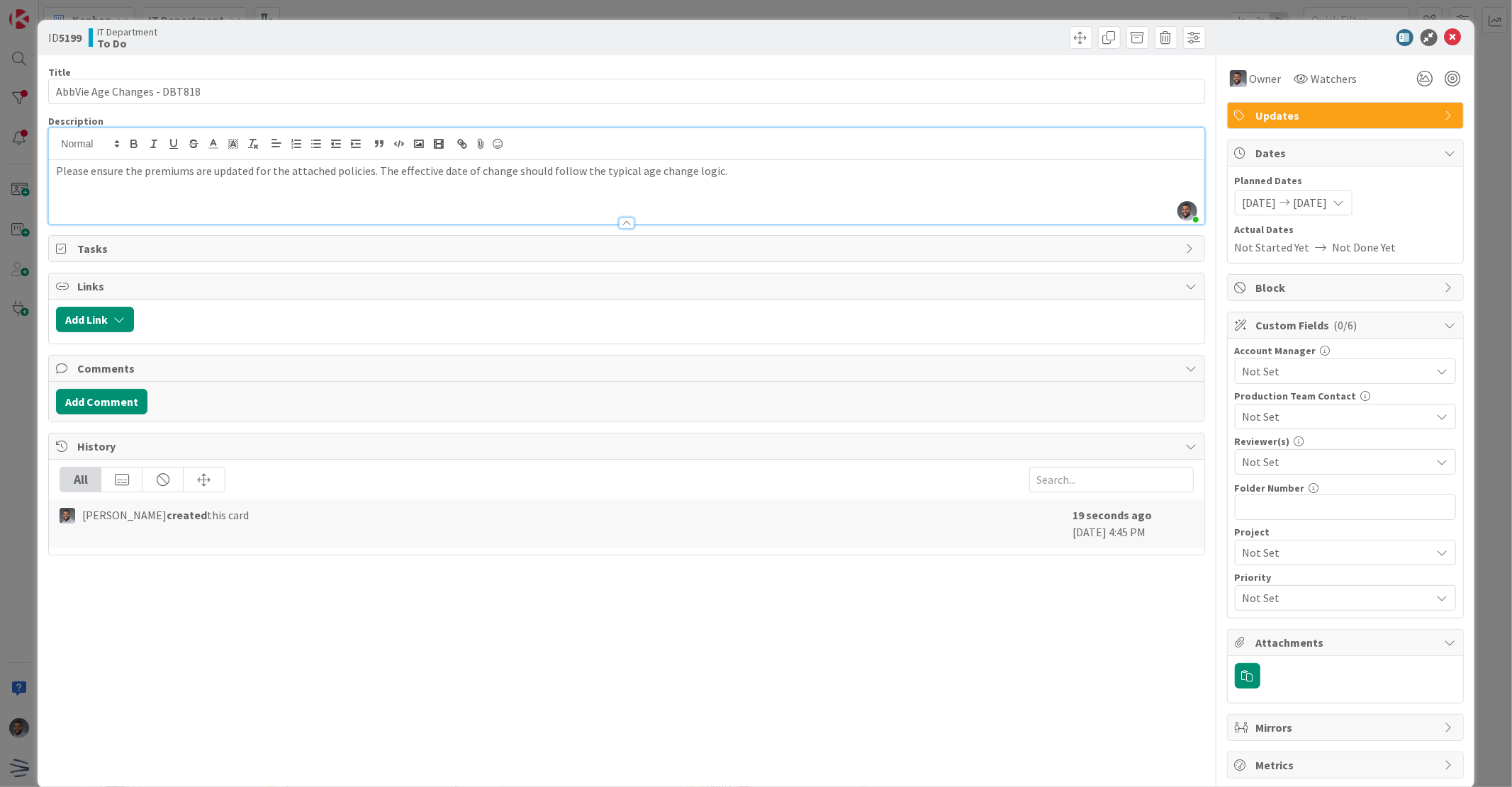
click at [193, 196] on div "Please ensure the premiums are updated for the attached policies. The effective…" at bounding box center [626, 192] width 1155 height 64
click at [768, 188] on div "Please ensure the premiums are updated for the attached policies. The effective…" at bounding box center [626, 192] width 1155 height 64
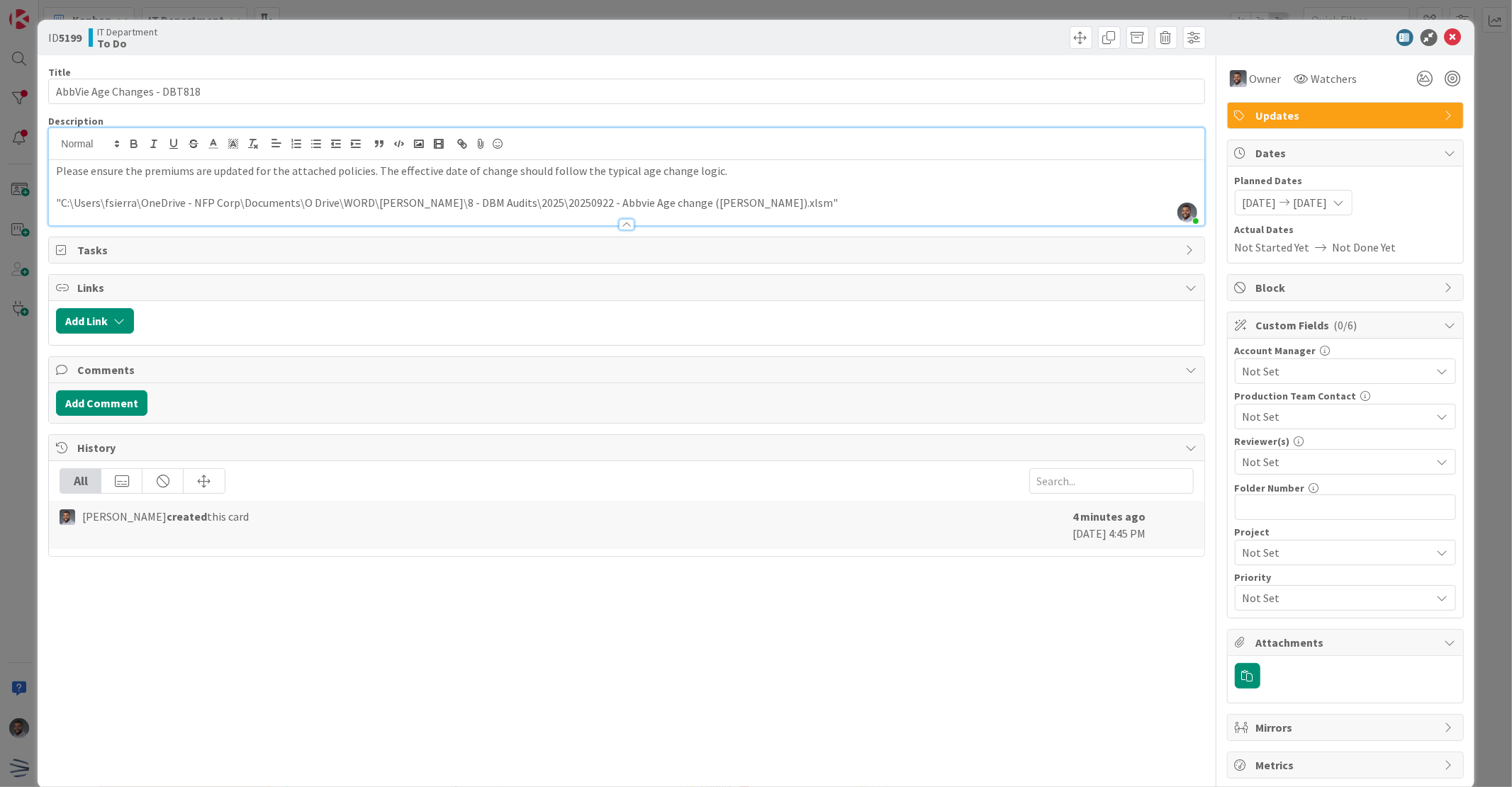
click at [723, 77] on div "Title 27 / 128" at bounding box center [626, 72] width 1156 height 13
drag, startPoint x: 730, startPoint y: 59, endPoint x: 991, endPoint y: 30, distance: 262.6
click at [991, 30] on div at bounding box center [918, 37] width 575 height 22
drag, startPoint x: 979, startPoint y: 37, endPoint x: 907, endPoint y: 49, distance: 73.0
click at [907, 49] on div at bounding box center [918, 37] width 575 height 22
